Goal: Information Seeking & Learning: Check status

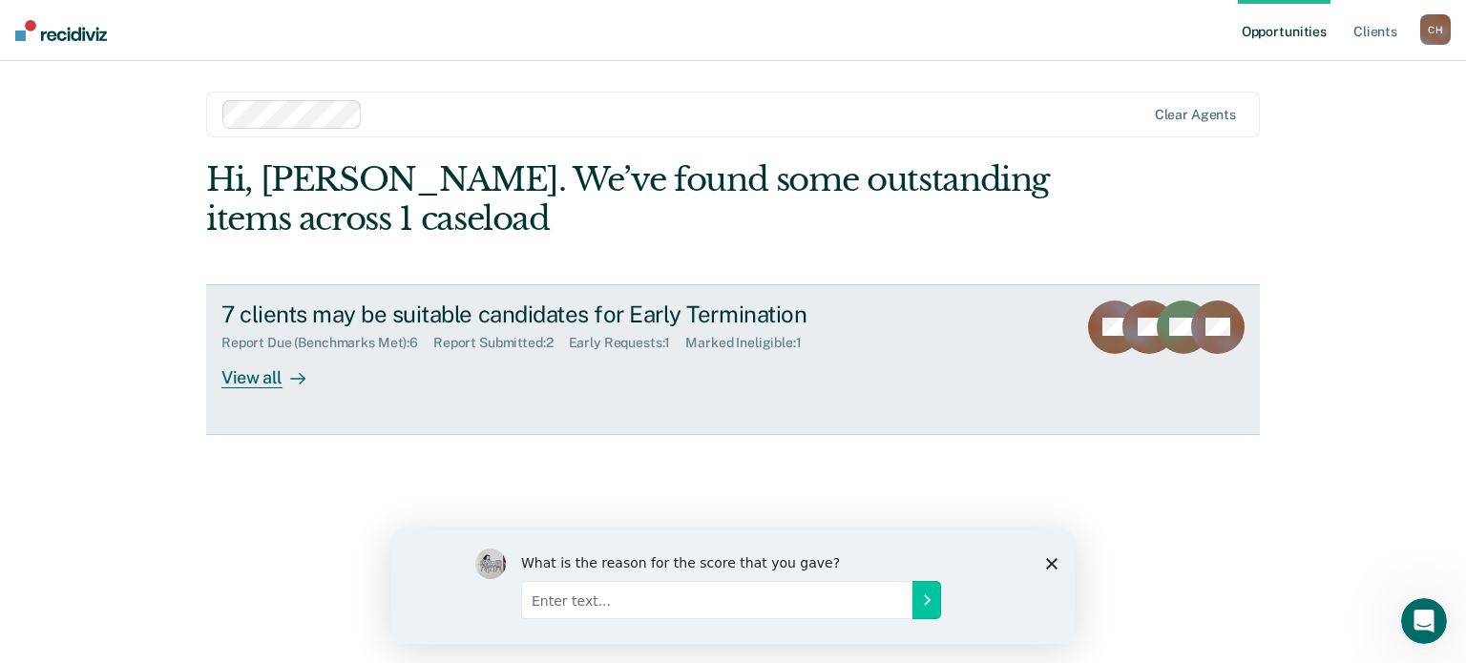
click at [342, 335] on div "Report Due (Benchmarks Met) : 6" at bounding box center [327, 343] width 212 height 16
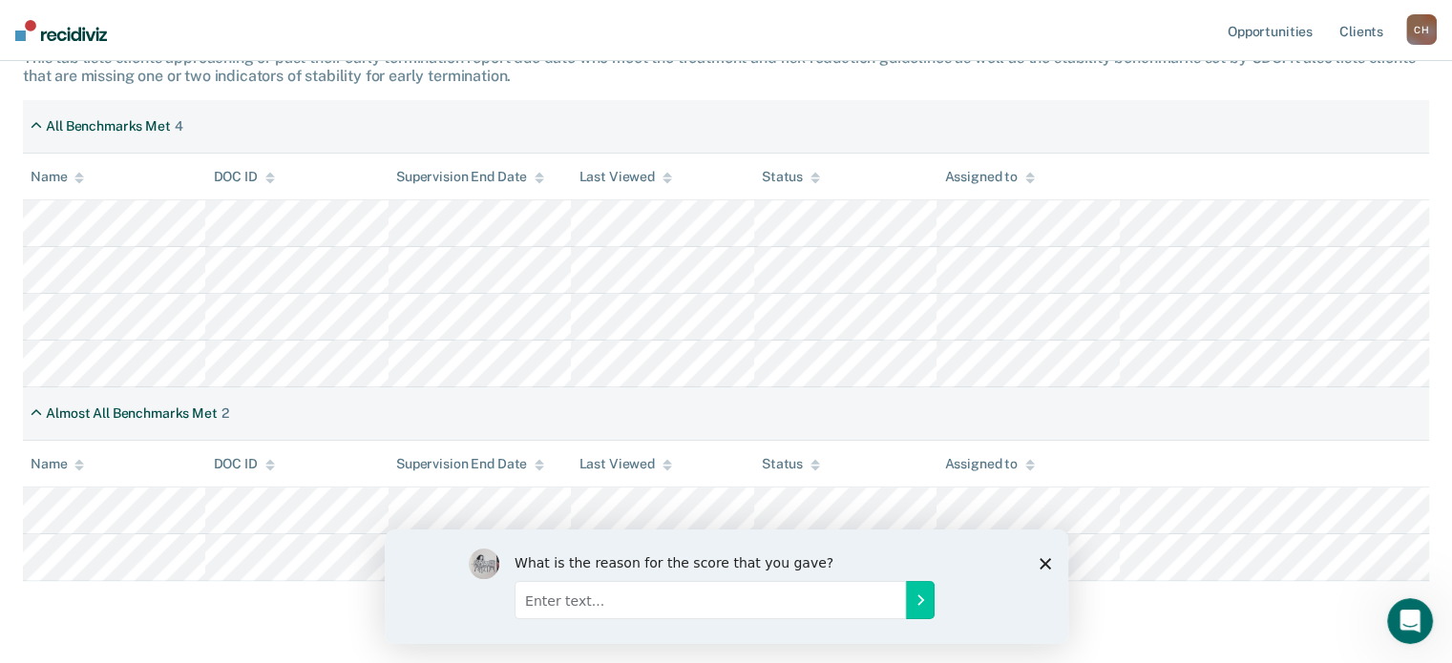
scroll to position [382, 0]
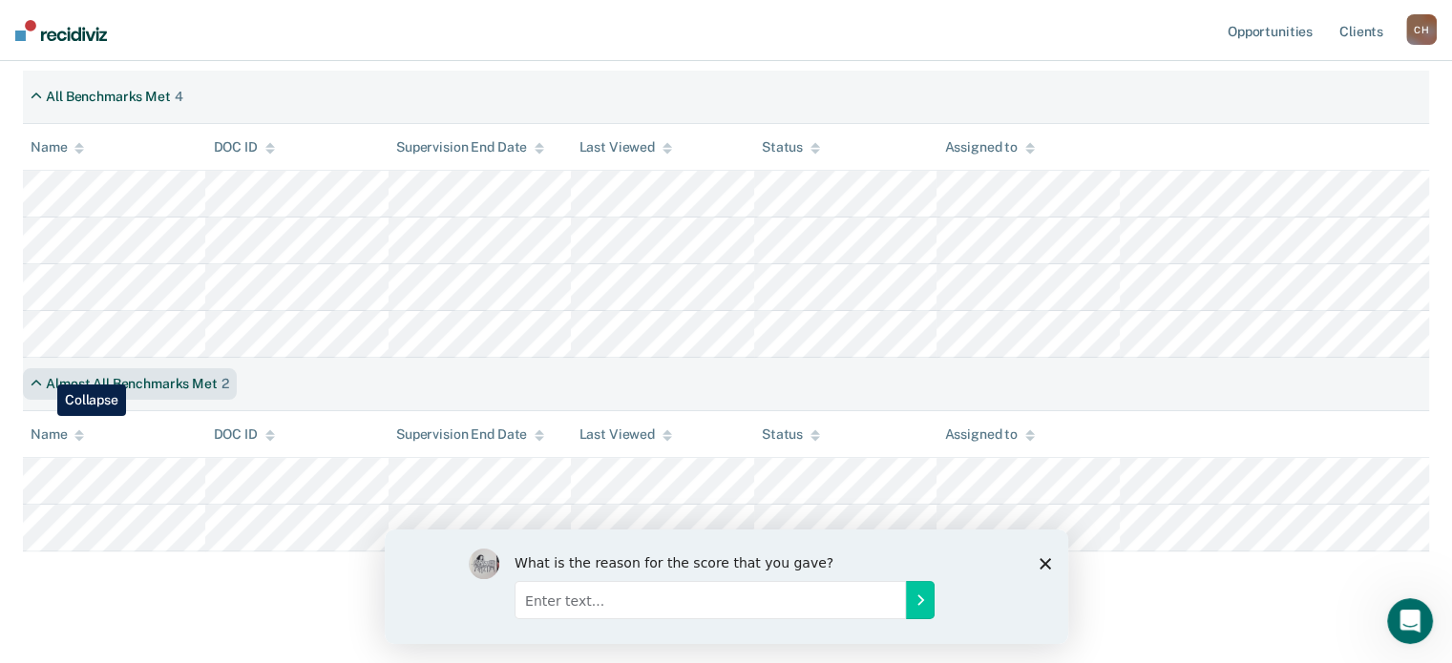
click at [45, 372] on div "Almost All Benchmarks Met 2" at bounding box center [130, 383] width 214 height 31
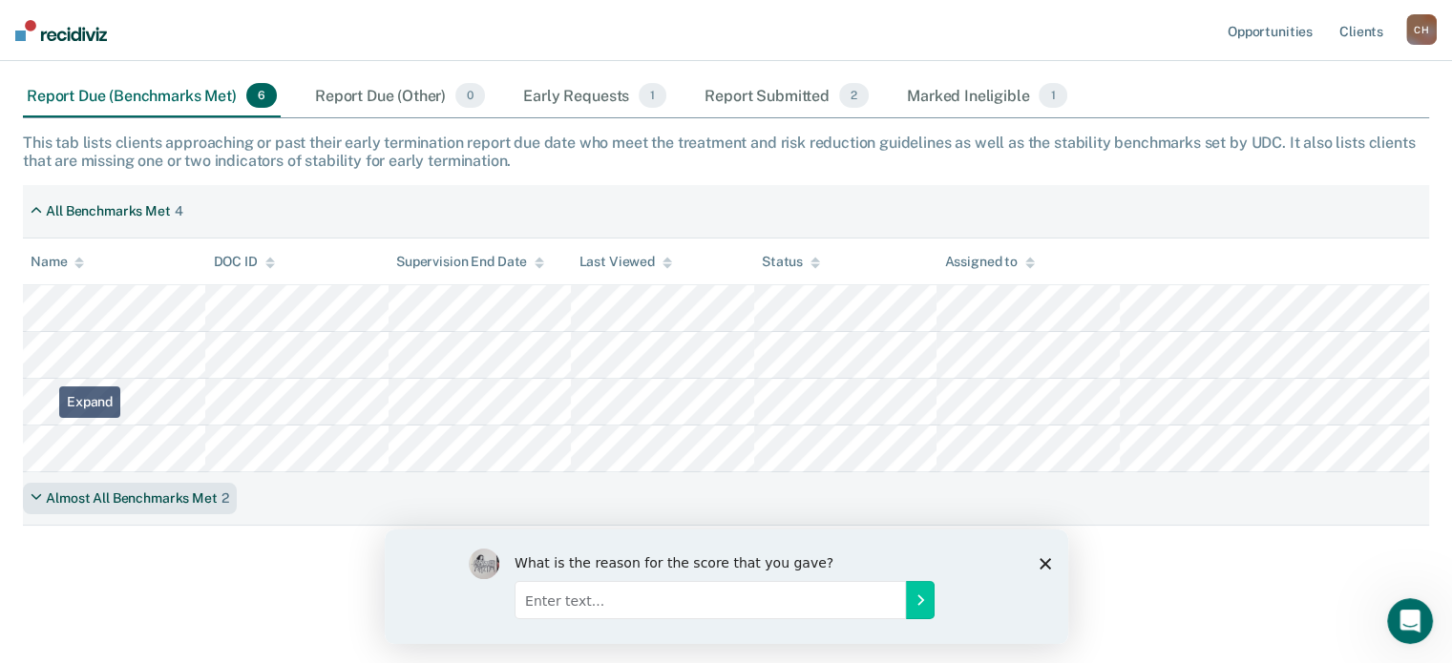
scroll to position [247, 0]
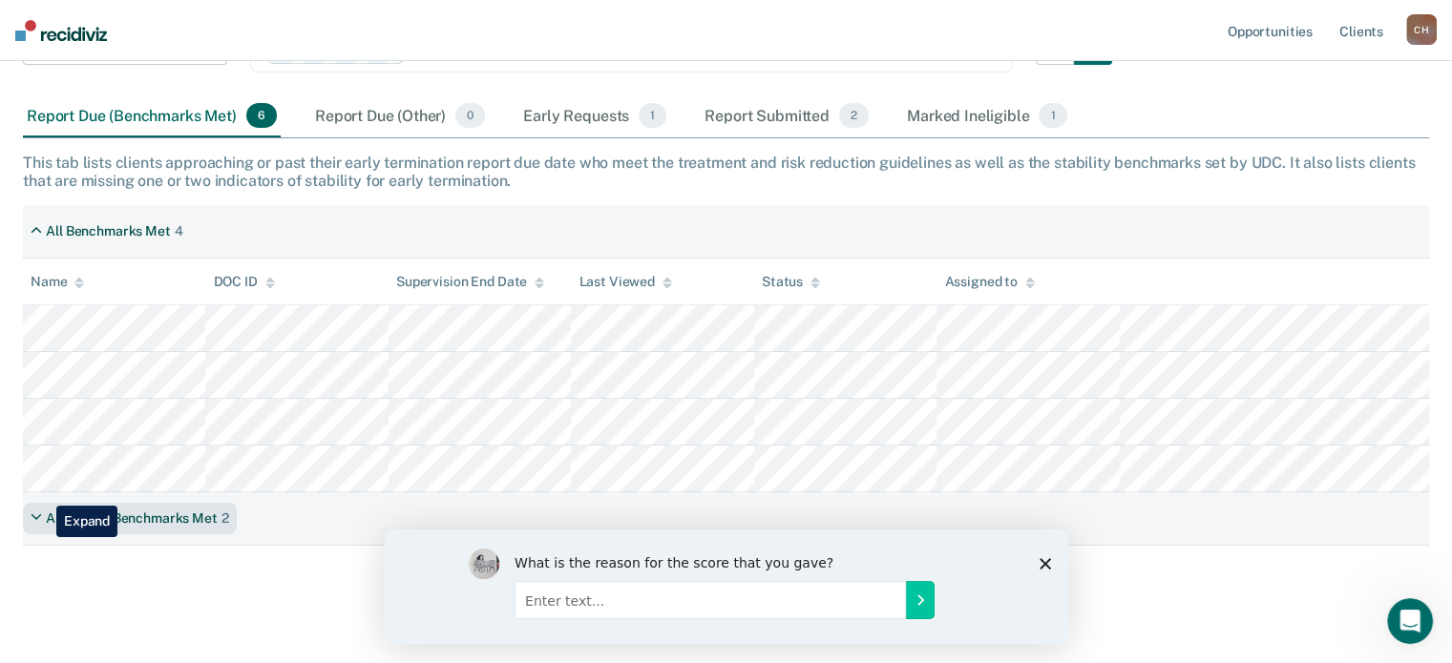
click at [42, 503] on div "Almost All Benchmarks Met 2" at bounding box center [130, 518] width 214 height 31
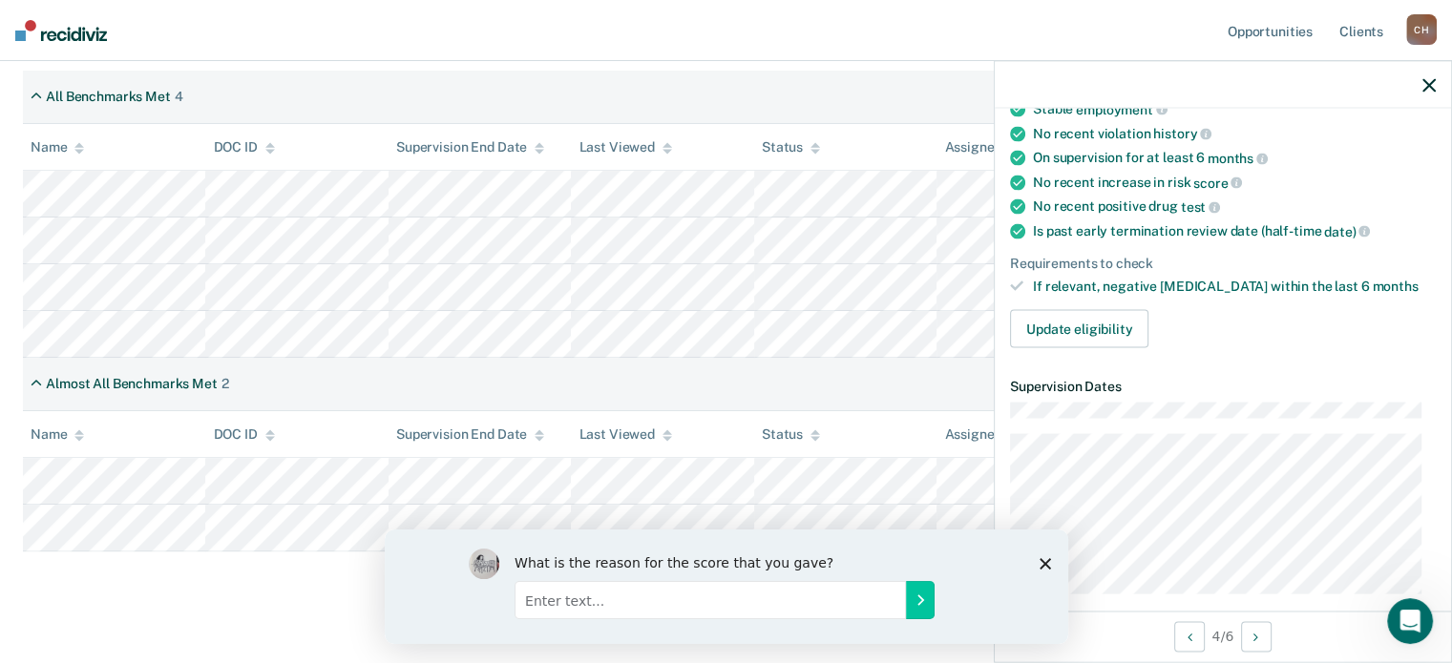
scroll to position [286, 0]
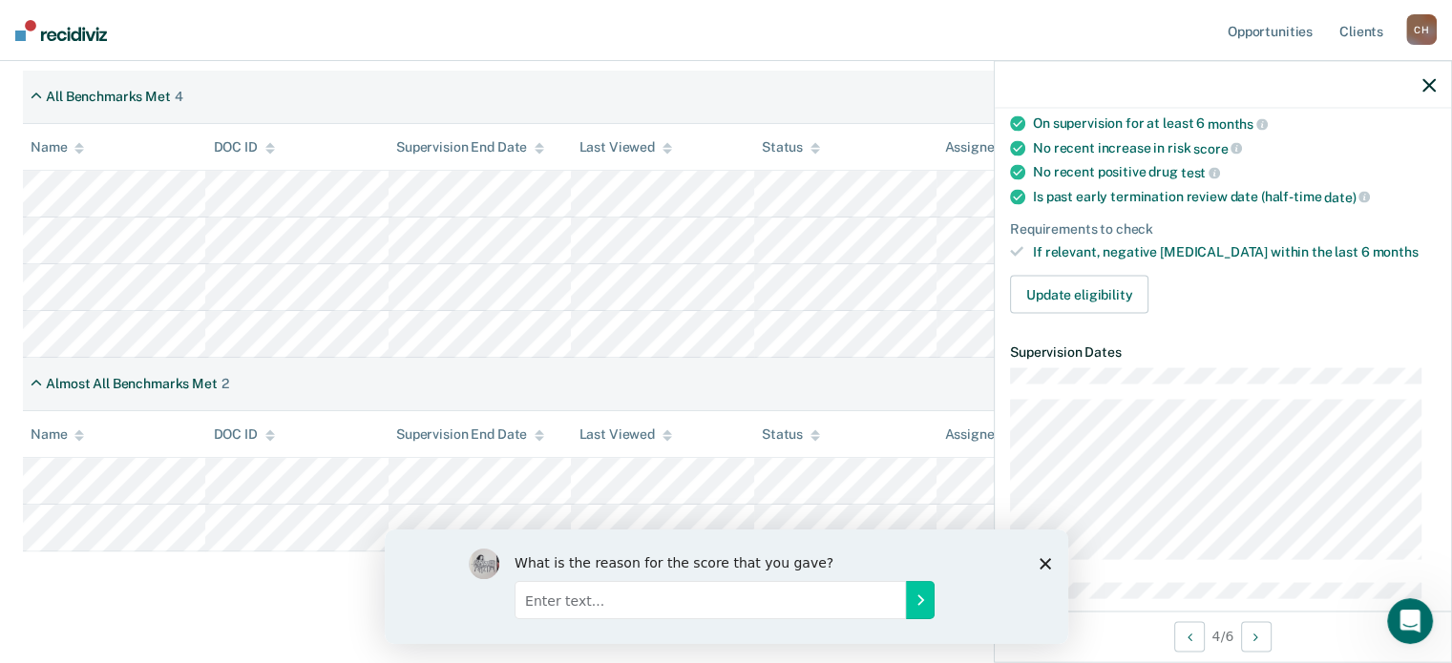
click at [1041, 563] on icon "Close survey" at bounding box center [1043, 562] width 11 height 11
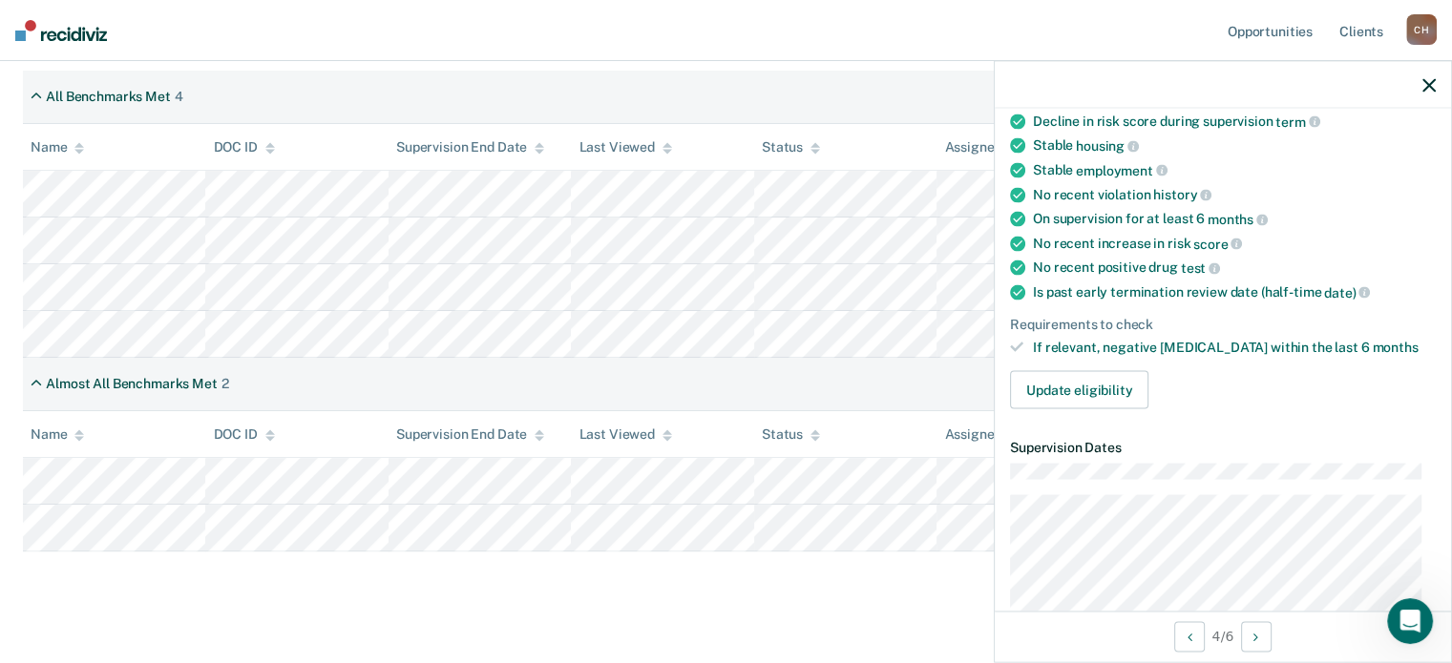
scroll to position [95, 0]
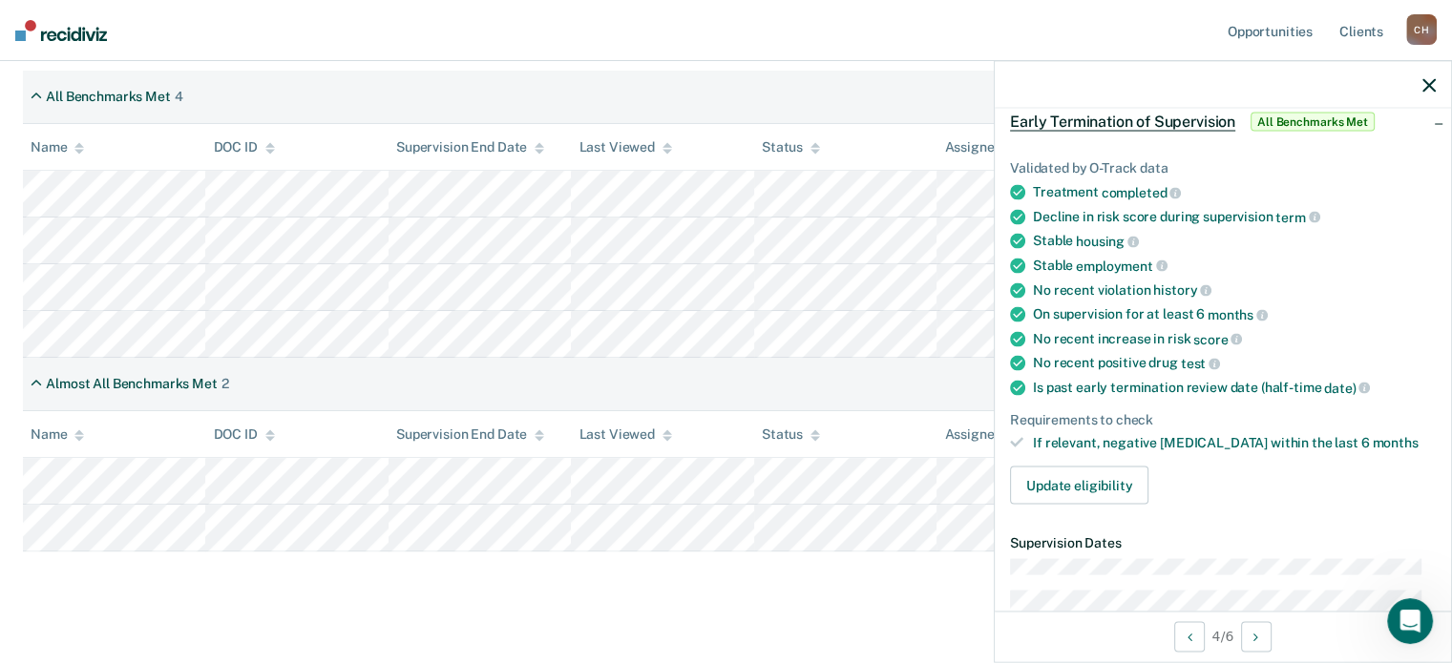
drag, startPoint x: 1431, startPoint y: 86, endPoint x: 1336, endPoint y: 89, distance: 94.5
click at [1431, 86] on icon "button" at bounding box center [1428, 84] width 13 height 13
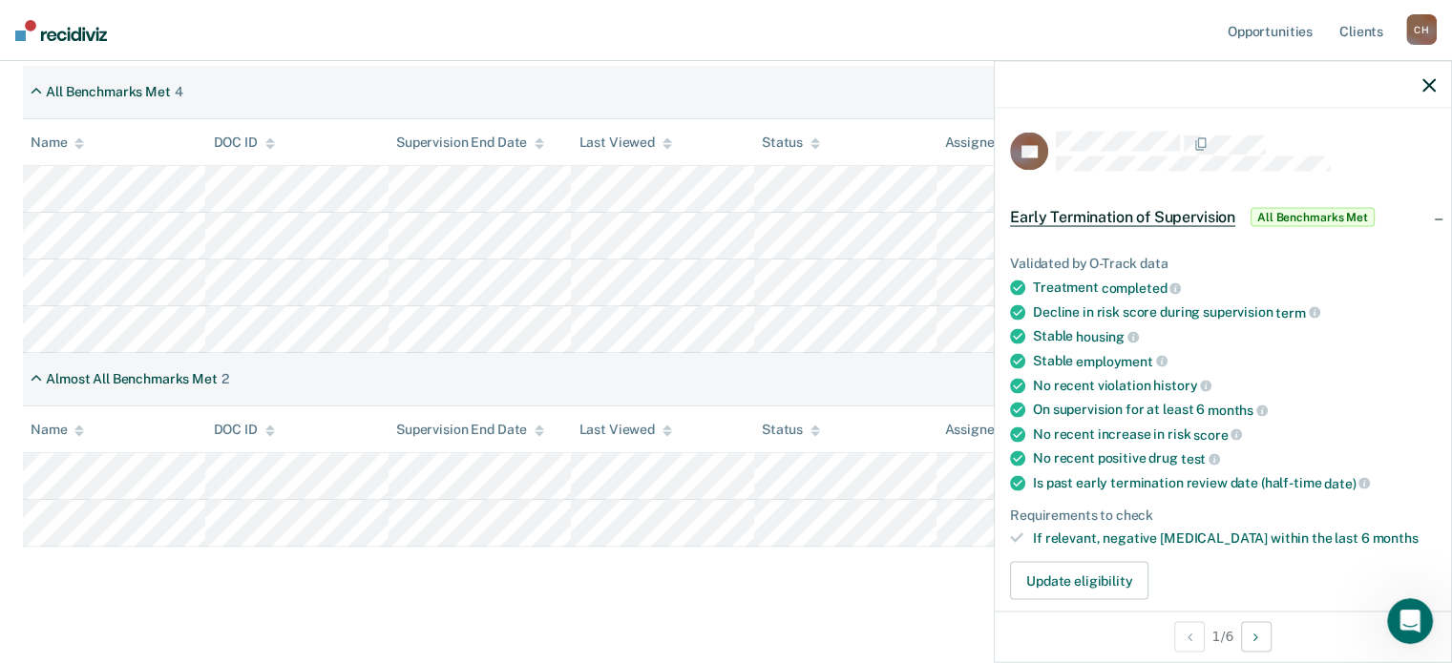
scroll to position [387, 0]
click at [1422, 83] on icon "button" at bounding box center [1428, 84] width 13 height 13
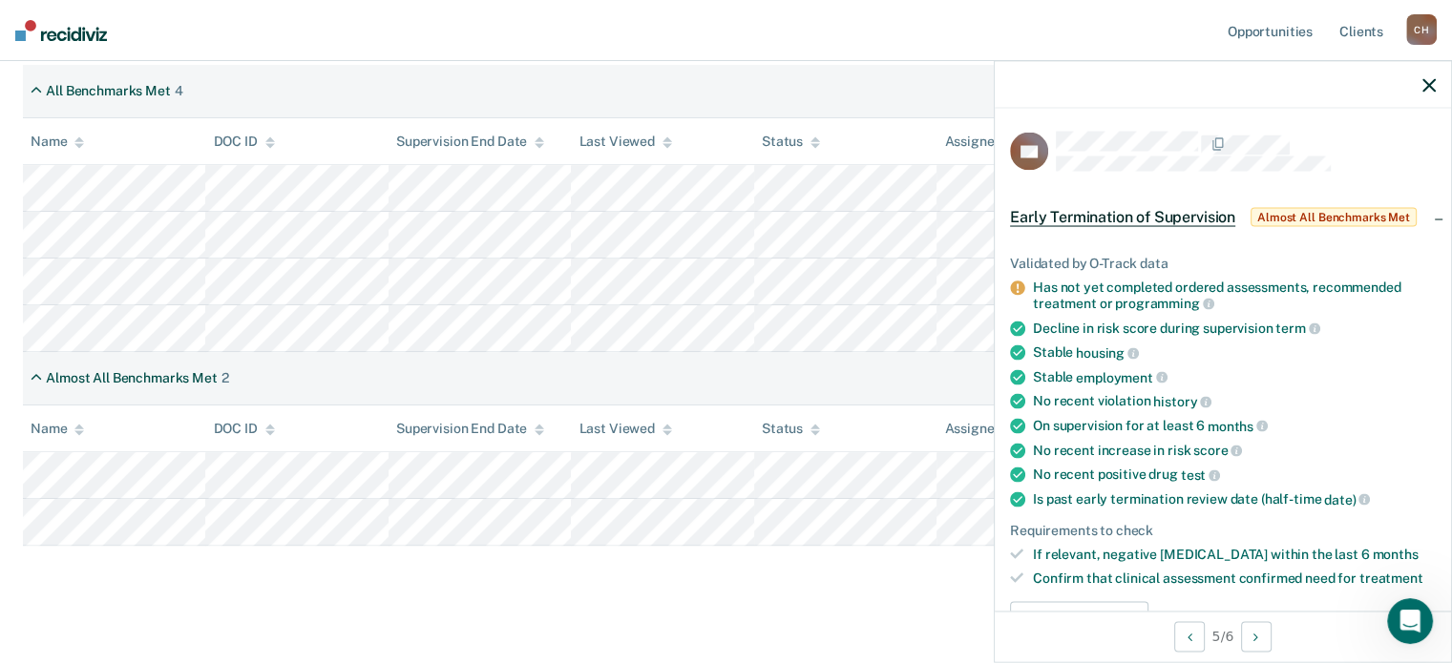
click at [1428, 85] on icon "button" at bounding box center [1428, 84] width 13 height 13
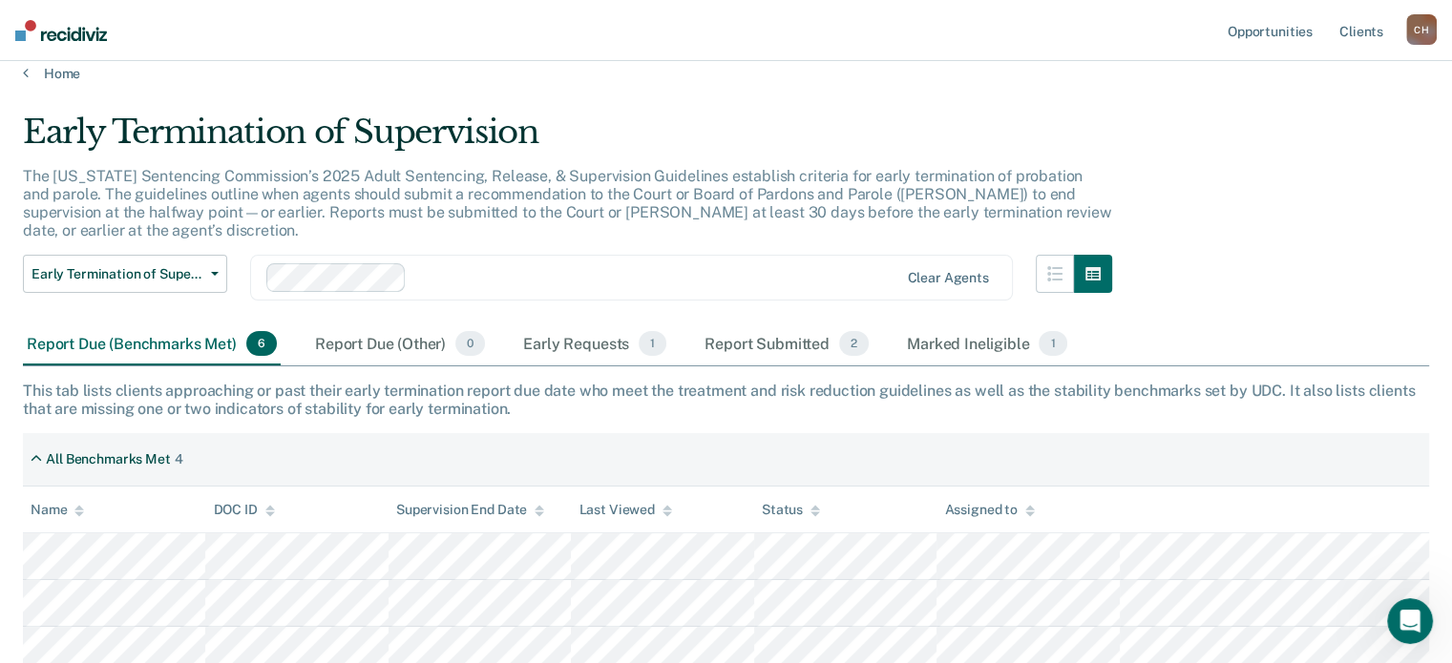
scroll to position [0, 0]
